Goal: Task Accomplishment & Management: Manage account settings

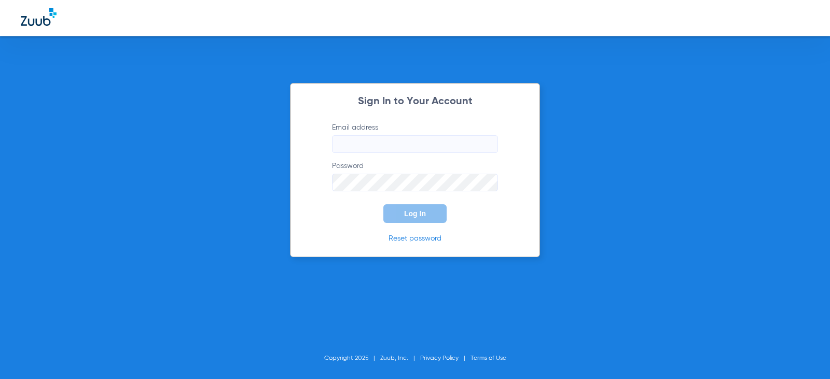
click at [362, 145] on input "Email address" at bounding box center [415, 144] width 166 height 18
type input "[EMAIL_ADDRESS][DOMAIN_NAME]"
click at [383, 204] on button "Log In" at bounding box center [414, 213] width 63 height 19
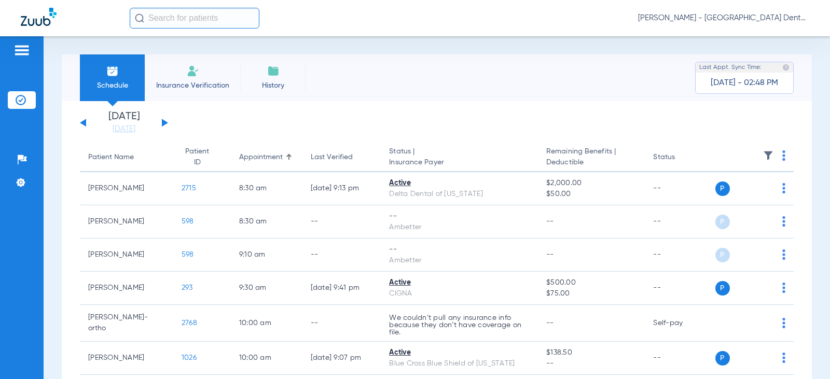
click at [165, 123] on button at bounding box center [165, 123] width 6 height 8
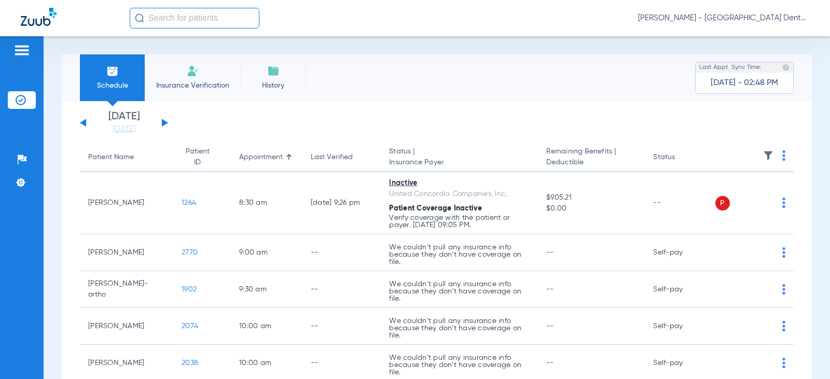
click at [165, 123] on button at bounding box center [165, 123] width 6 height 8
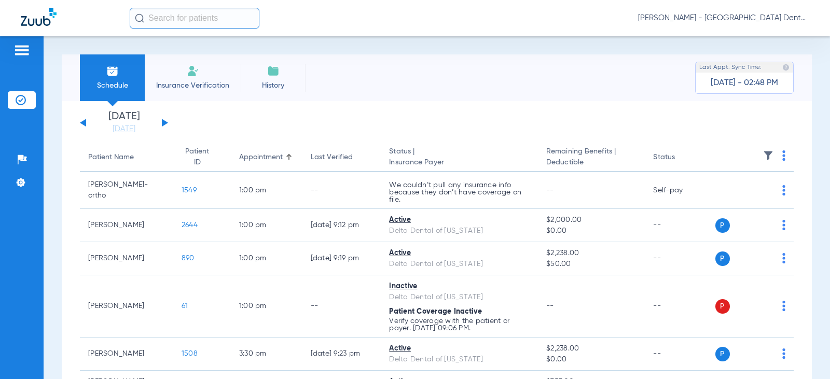
scroll to position [52, 0]
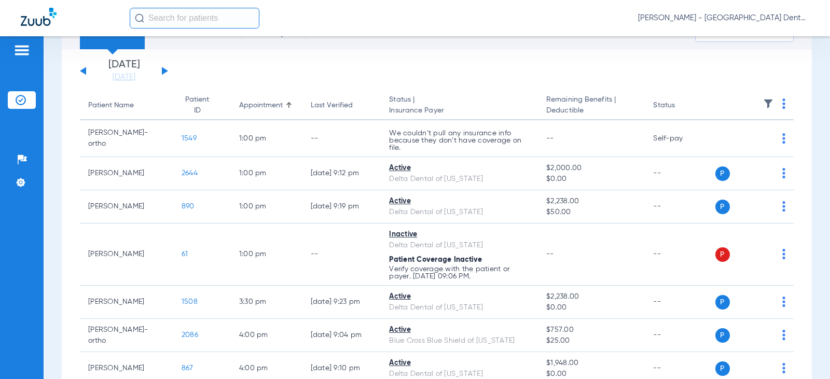
click at [164, 71] on button at bounding box center [165, 71] width 6 height 8
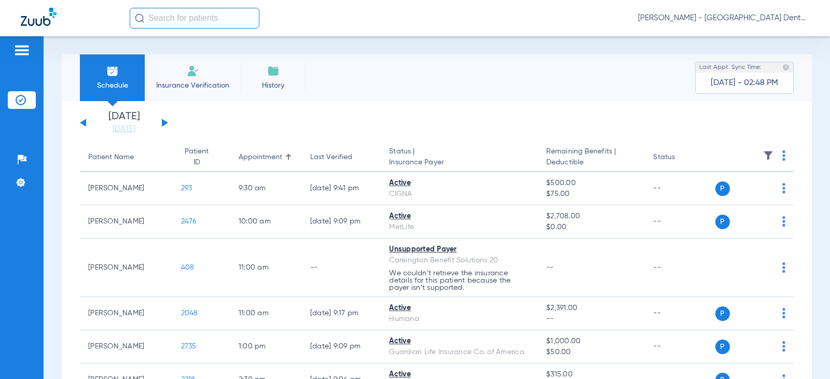
click at [164, 71] on li "Insurance Verification" at bounding box center [193, 77] width 96 height 47
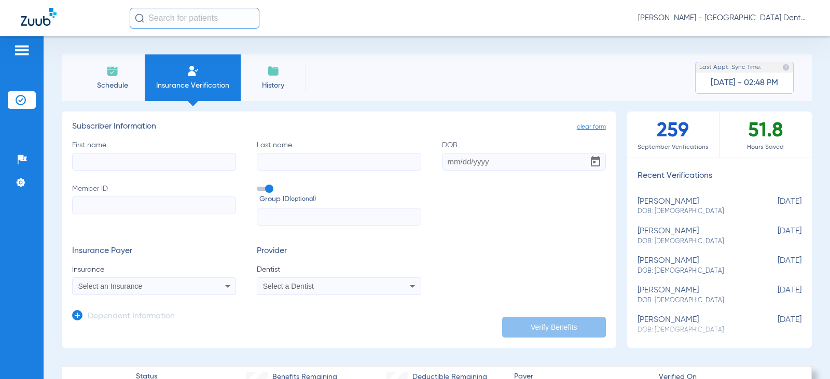
click at [114, 75] on img at bounding box center [112, 71] width 12 height 12
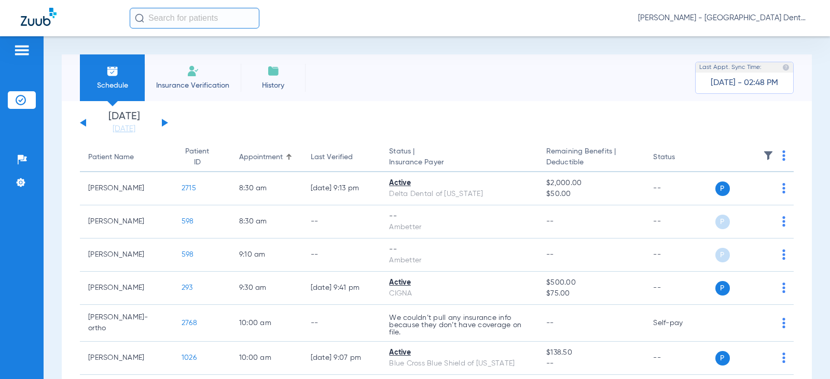
click at [164, 122] on button at bounding box center [165, 123] width 6 height 8
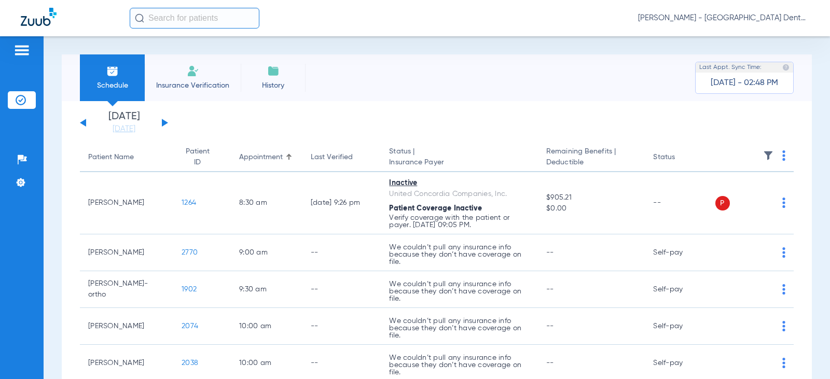
click at [165, 124] on button at bounding box center [165, 123] width 6 height 8
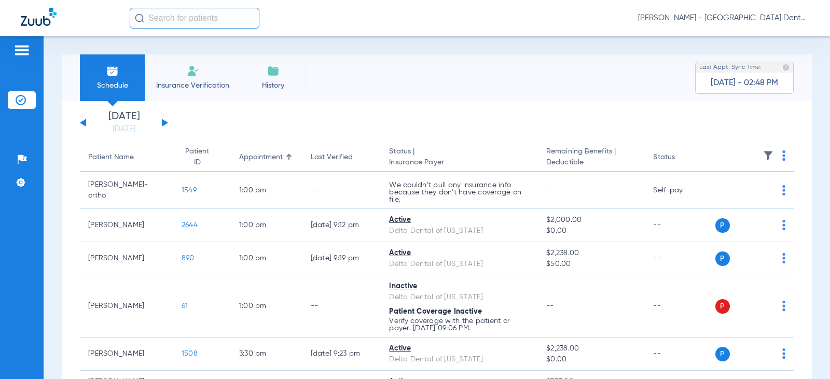
click at [165, 124] on button at bounding box center [165, 123] width 6 height 8
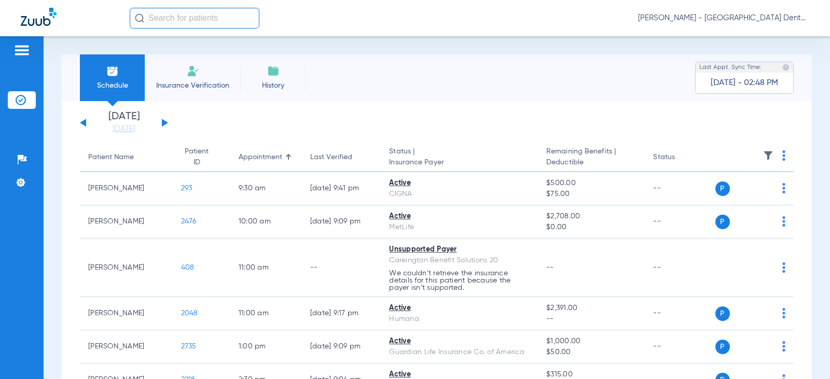
click at [165, 124] on button at bounding box center [165, 123] width 6 height 8
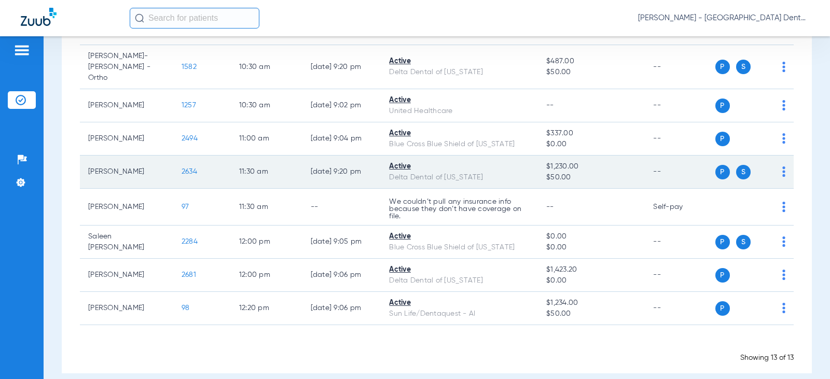
scroll to position [313, 0]
